Goal: Task Accomplishment & Management: Complete application form

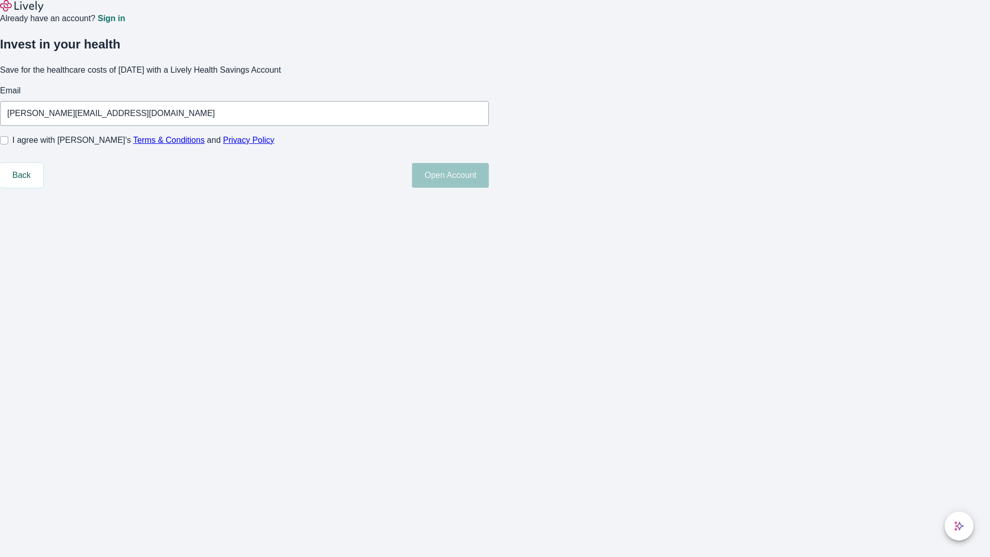
click at [8, 144] on input "I agree with Lively’s Terms & Conditions and Privacy Policy" at bounding box center [4, 140] width 8 height 8
checkbox input "true"
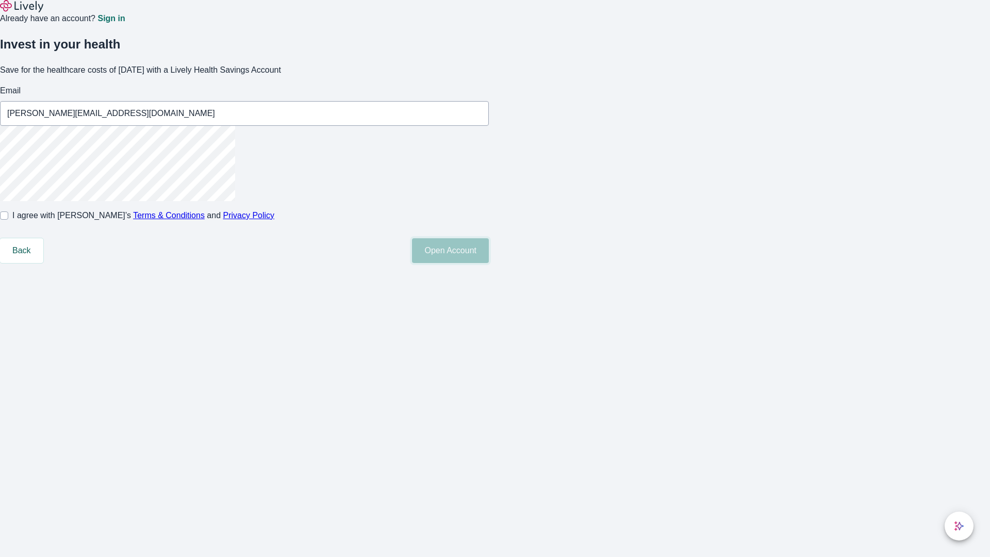
click at [489, 263] on button "Open Account" at bounding box center [450, 250] width 77 height 25
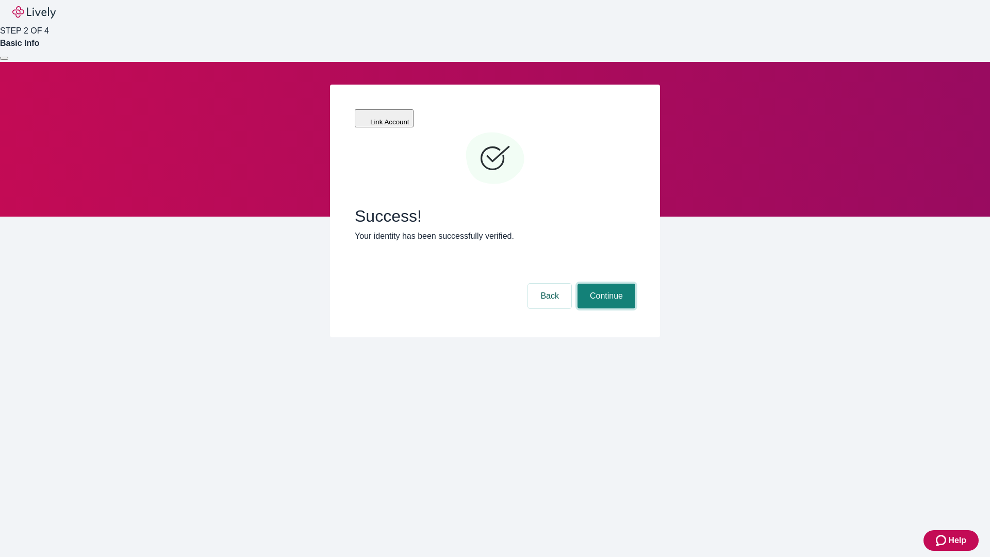
click at [605, 284] on button "Continue" at bounding box center [606, 296] width 58 height 25
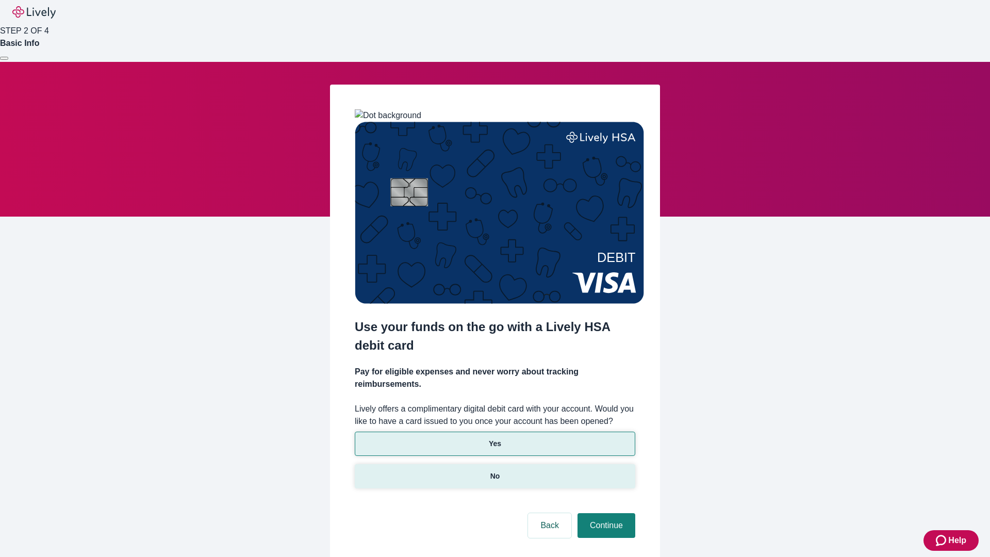
click at [494, 471] on p "No" at bounding box center [495, 476] width 10 height 11
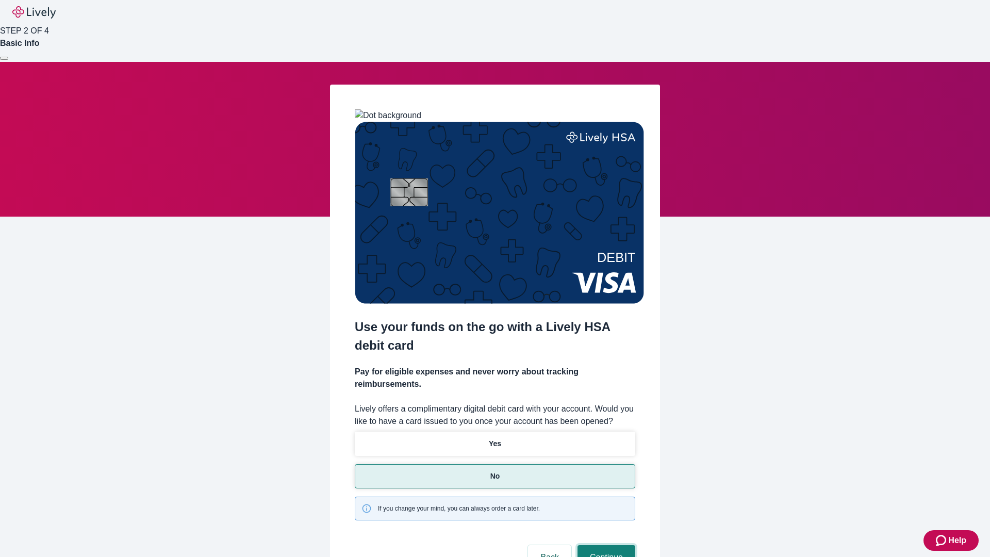
click at [605, 545] on button "Continue" at bounding box center [606, 557] width 58 height 25
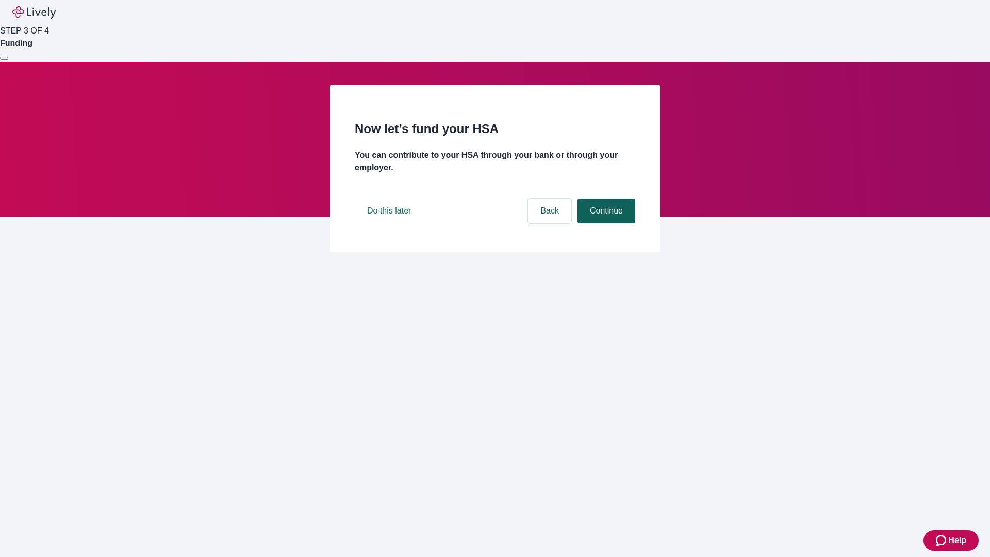
click at [605, 223] on button "Continue" at bounding box center [606, 210] width 58 height 25
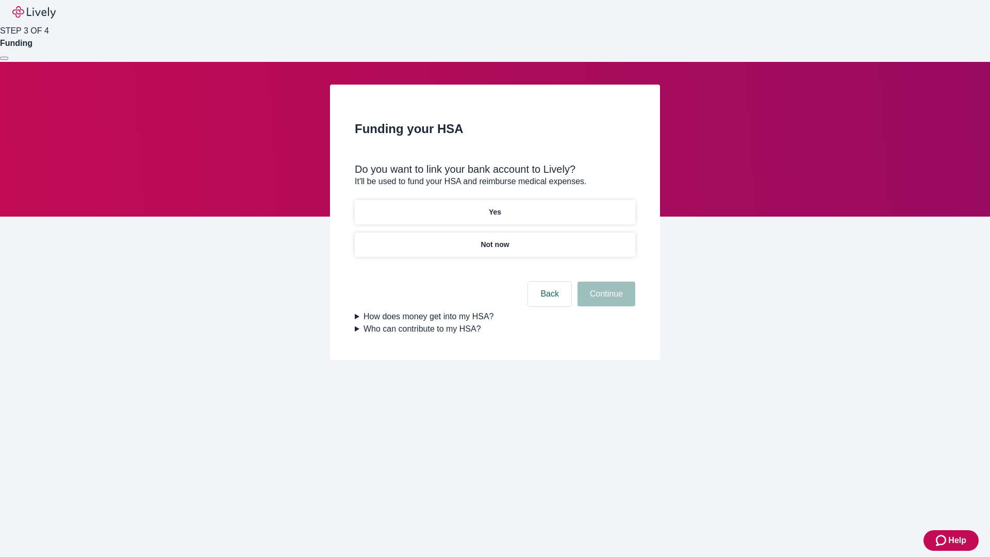
click at [494, 207] on p "Yes" at bounding box center [495, 212] width 12 height 11
click at [605, 282] on button "Continue" at bounding box center [606, 294] width 58 height 25
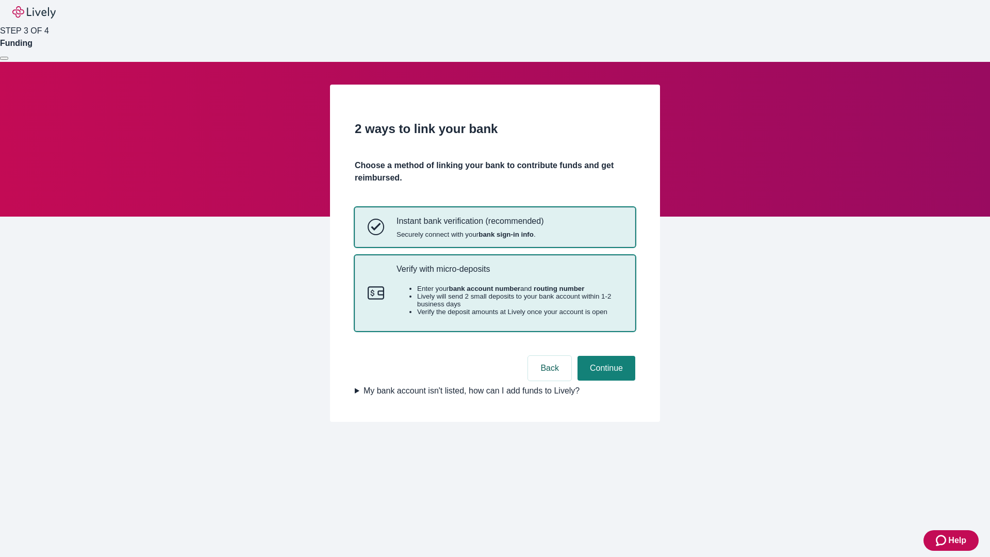
click at [509, 274] on p "Verify with micro-deposits" at bounding box center [509, 269] width 226 height 10
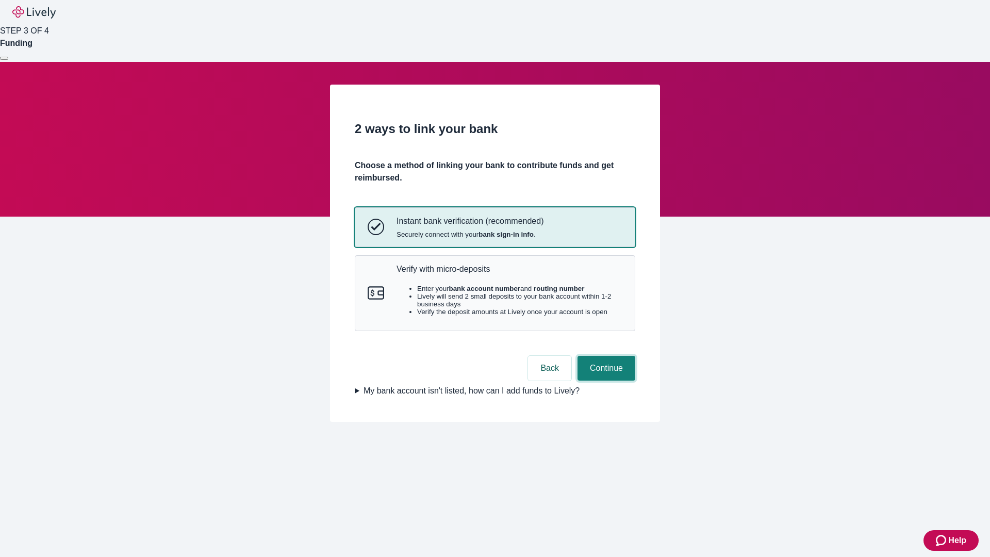
click at [605, 380] on button "Continue" at bounding box center [606, 368] width 58 height 25
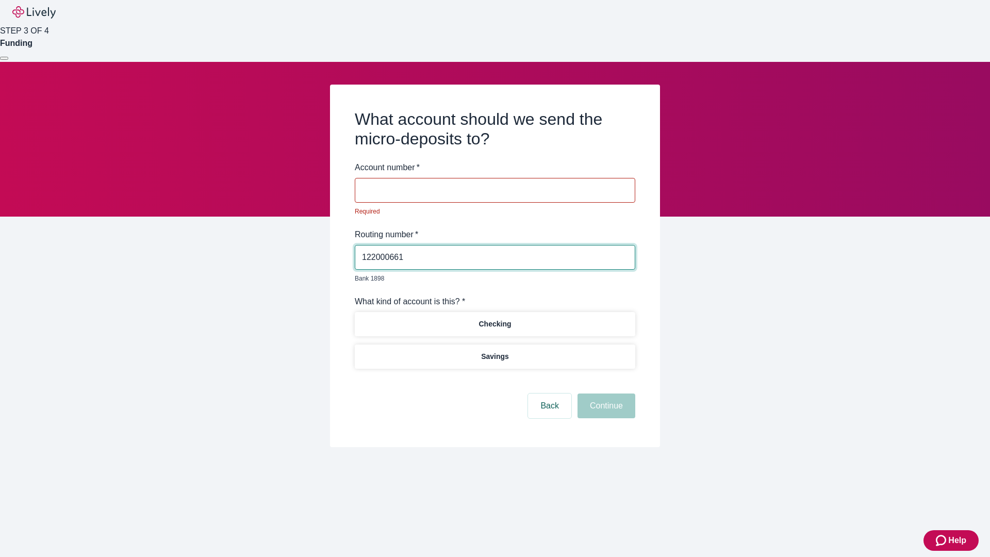
type input "122000661"
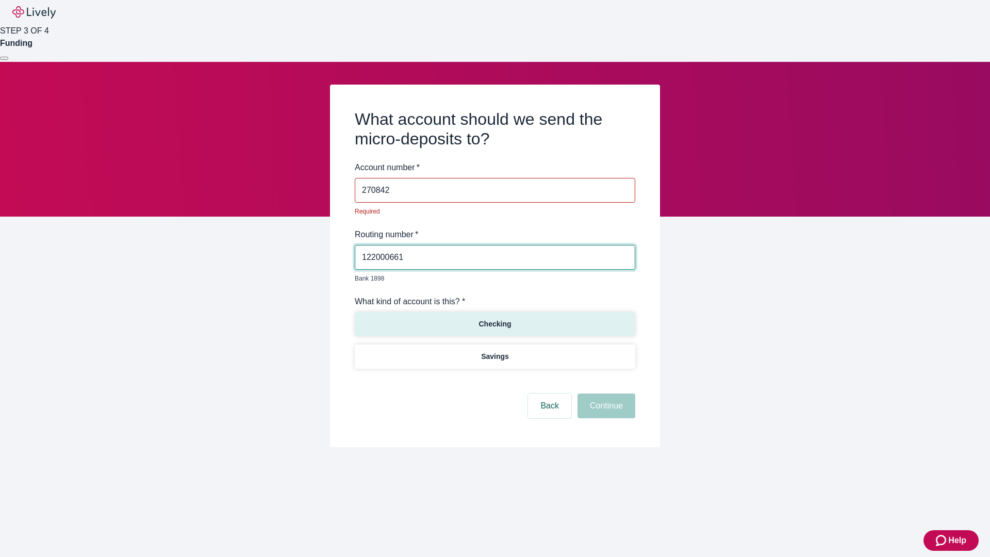
type input "270842"
click at [494, 319] on p "Checking" at bounding box center [494, 324] width 32 height 11
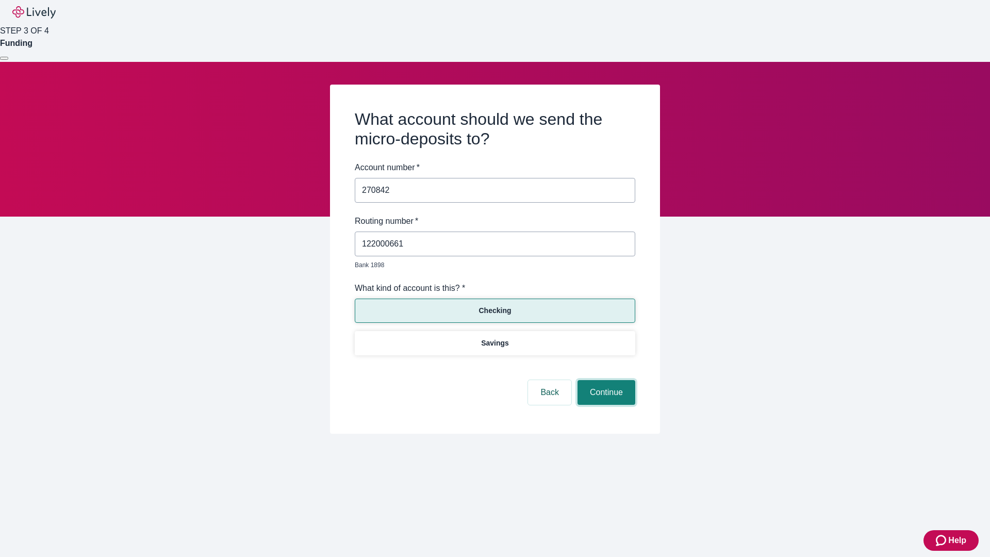
click at [605, 380] on button "Continue" at bounding box center [606, 392] width 58 height 25
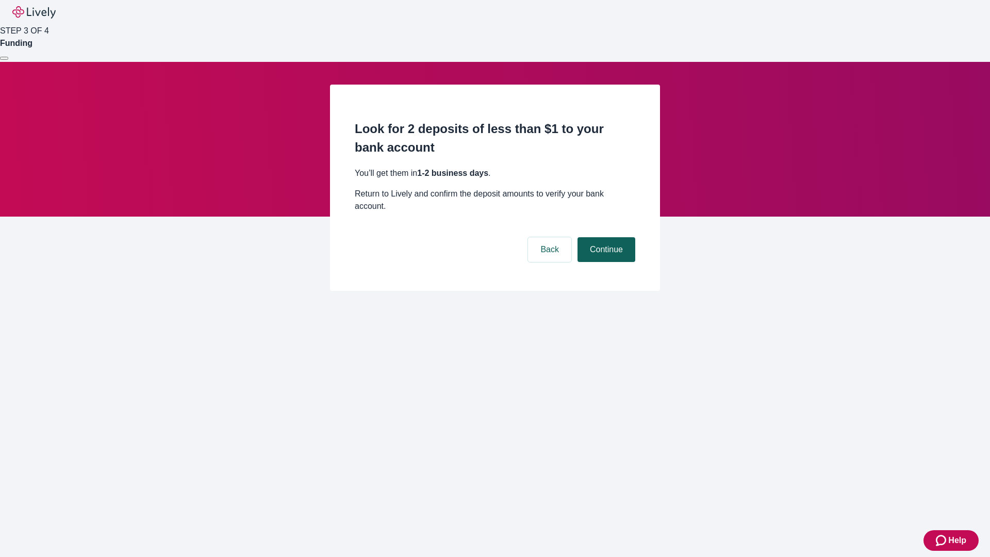
click at [605, 237] on button "Continue" at bounding box center [606, 249] width 58 height 25
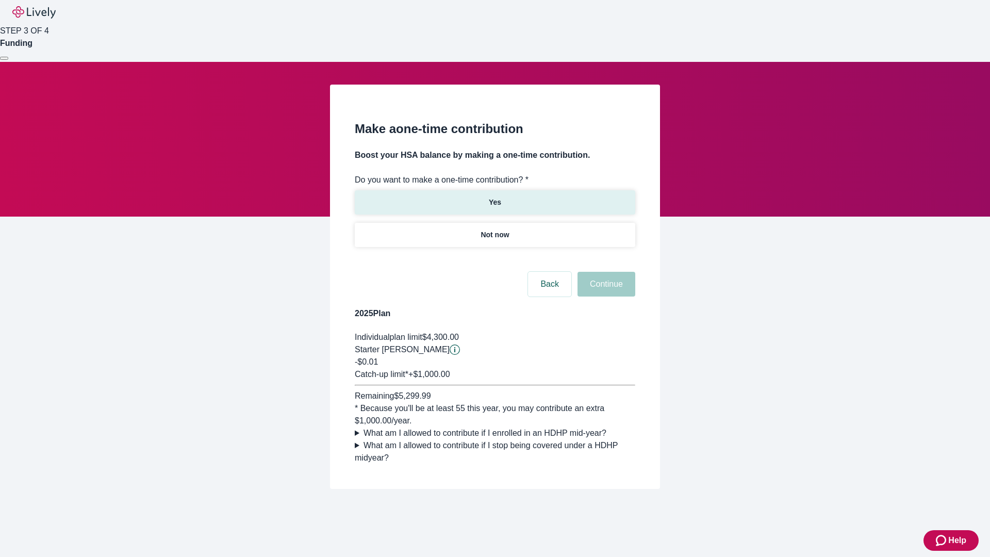
click at [494, 197] on p "Yes" at bounding box center [495, 202] width 12 height 11
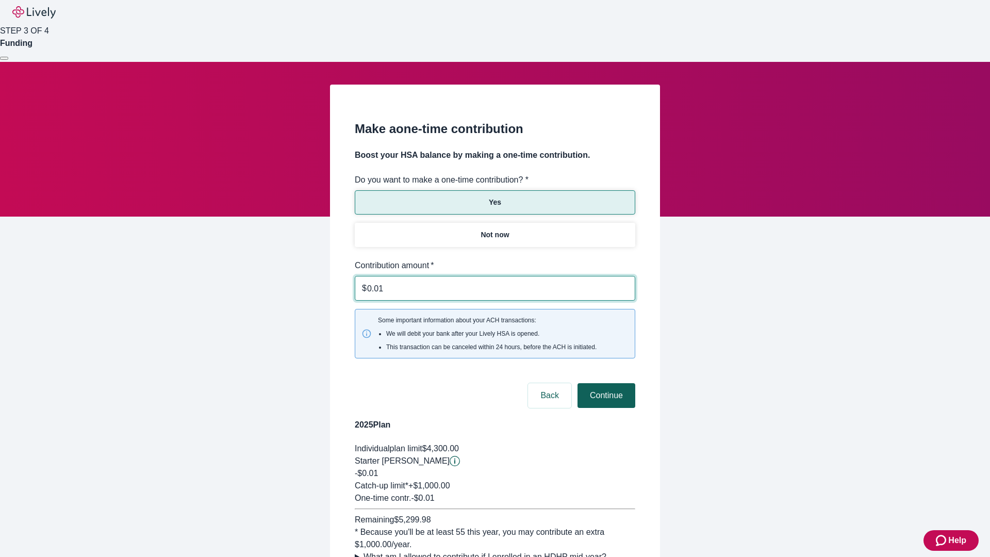
type input "0.01"
click at [605, 383] on button "Continue" at bounding box center [606, 395] width 58 height 25
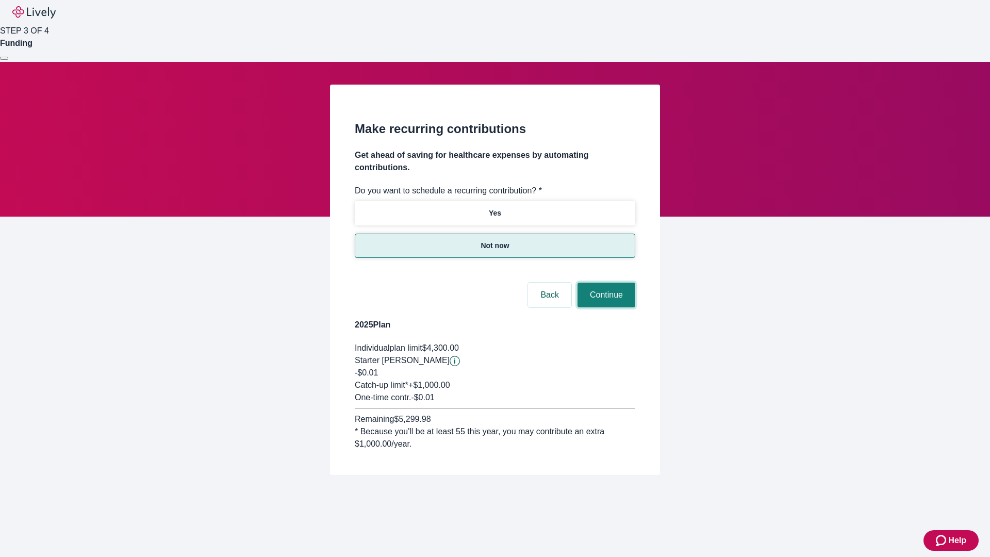
click at [605, 283] on button "Continue" at bounding box center [606, 295] width 58 height 25
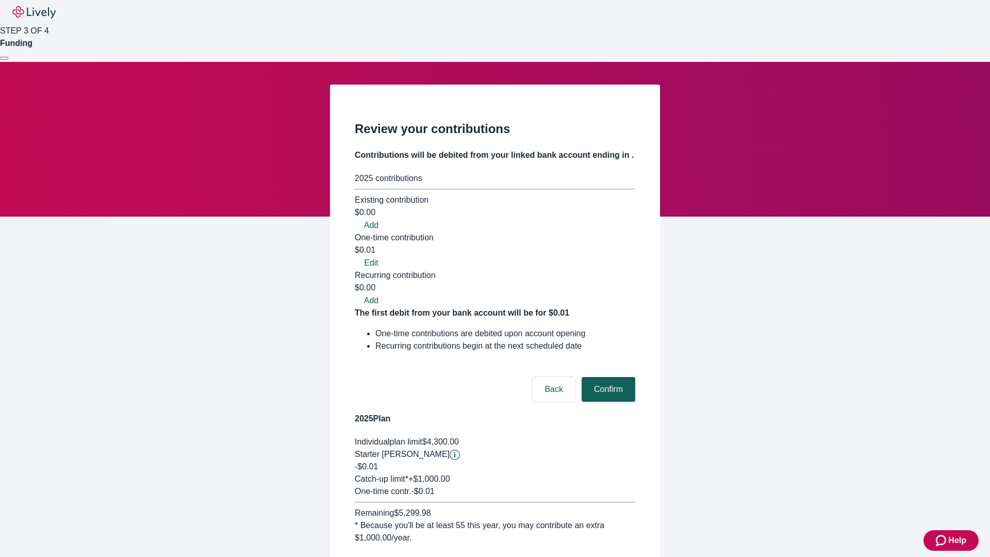
click at [607, 377] on button "Confirm" at bounding box center [609, 389] width 54 height 25
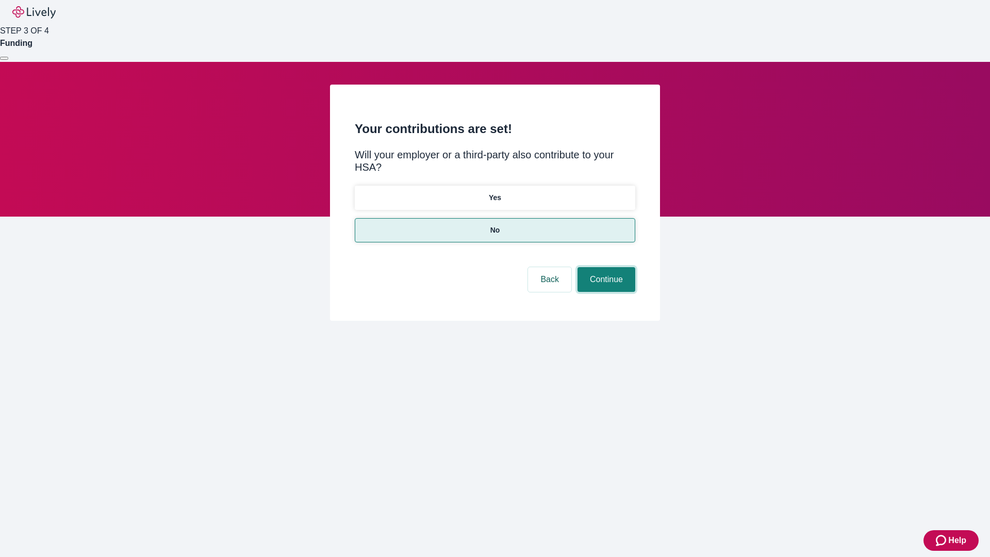
click at [605, 267] on button "Continue" at bounding box center [606, 279] width 58 height 25
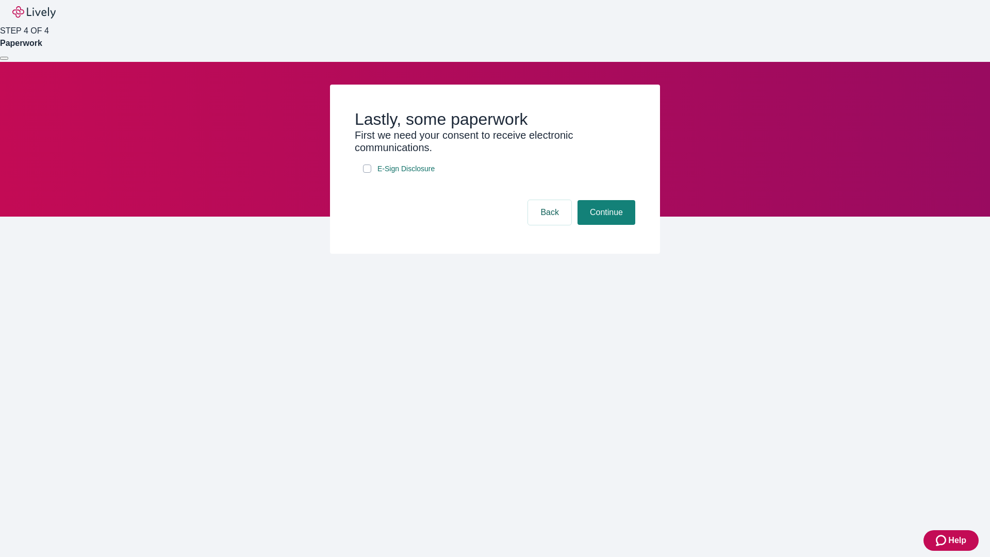
click at [367, 173] on input "E-Sign Disclosure" at bounding box center [367, 168] width 8 height 8
checkbox input "true"
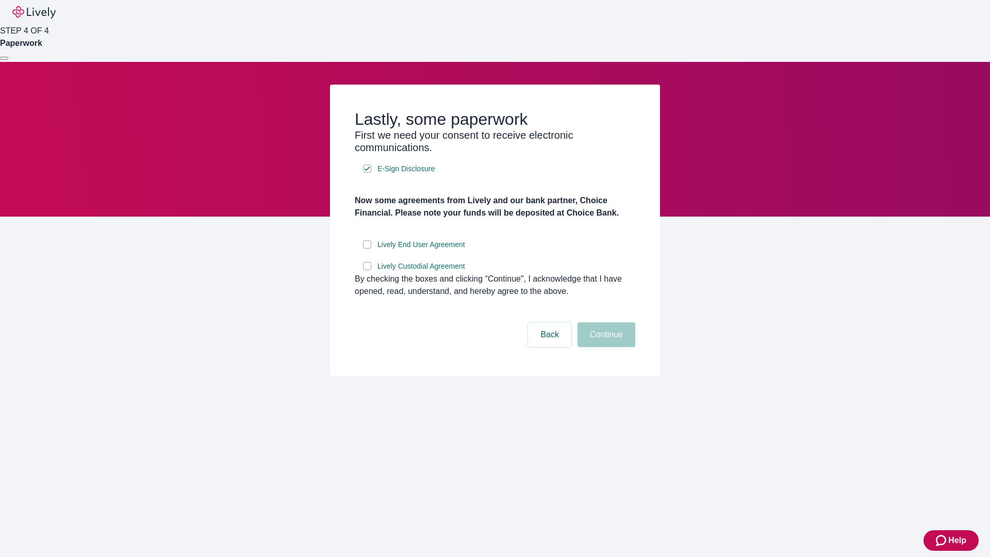
click at [367, 249] on input "Lively End User Agreement" at bounding box center [367, 244] width 8 height 8
checkbox input "true"
click at [367, 270] on input "Lively Custodial Agreement" at bounding box center [367, 266] width 8 height 8
checkbox input "true"
click at [605, 347] on button "Continue" at bounding box center [606, 334] width 58 height 25
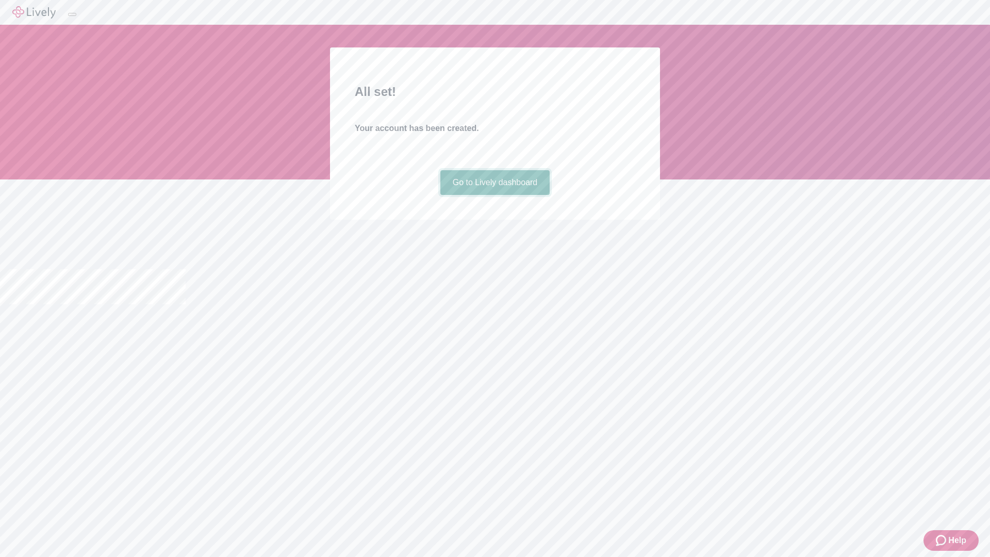
click at [494, 195] on link "Go to Lively dashboard" at bounding box center [495, 182] width 110 height 25
